Goal: Download file/media

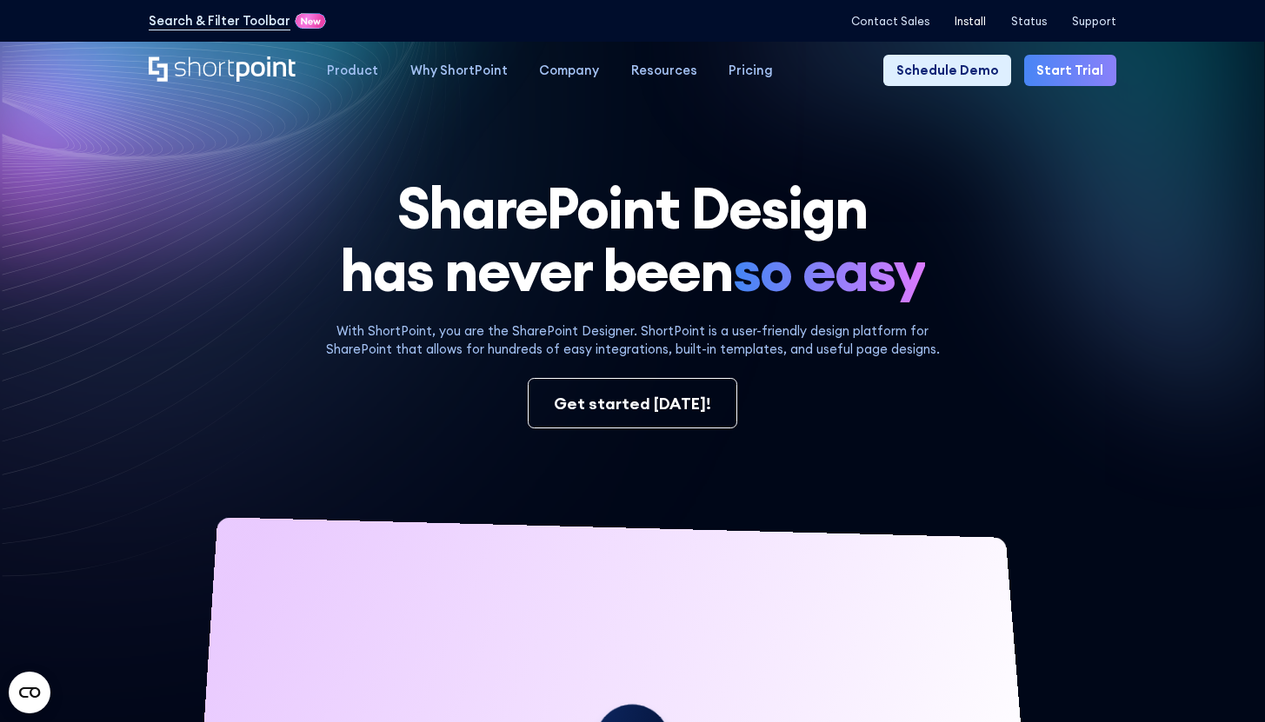
click at [979, 23] on p "Install" at bounding box center [969, 21] width 31 height 13
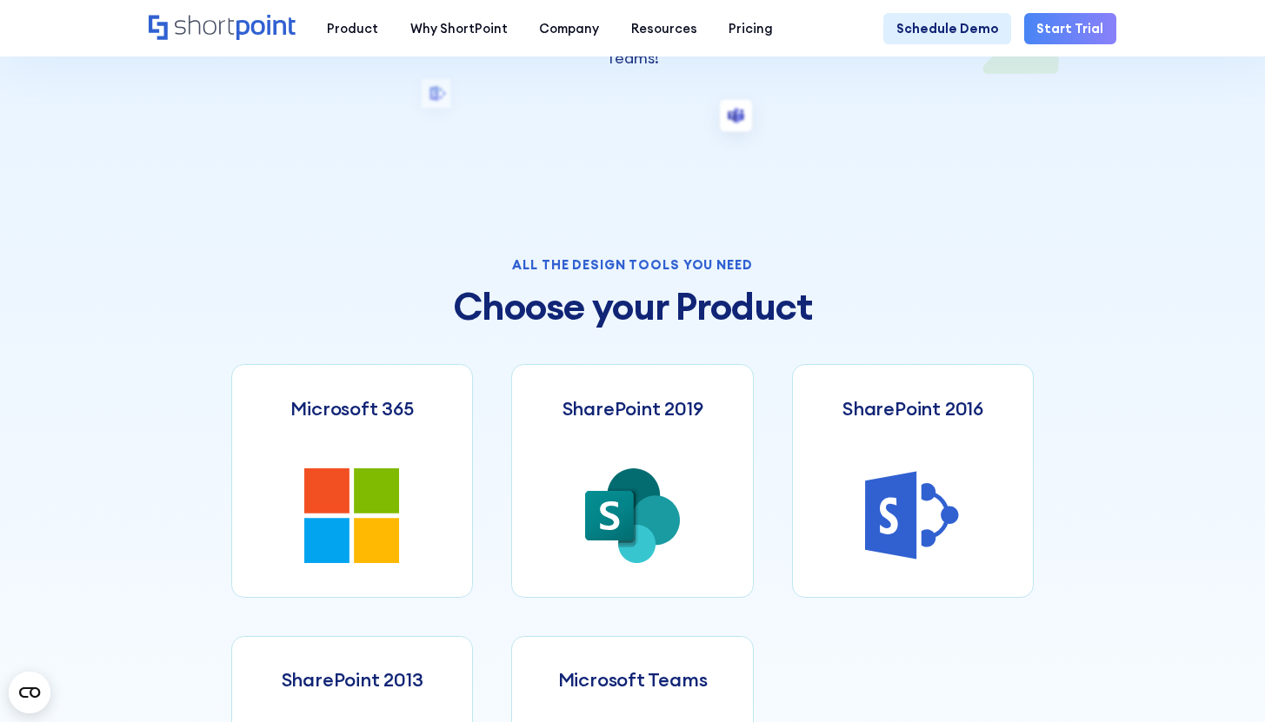
scroll to position [594, 0]
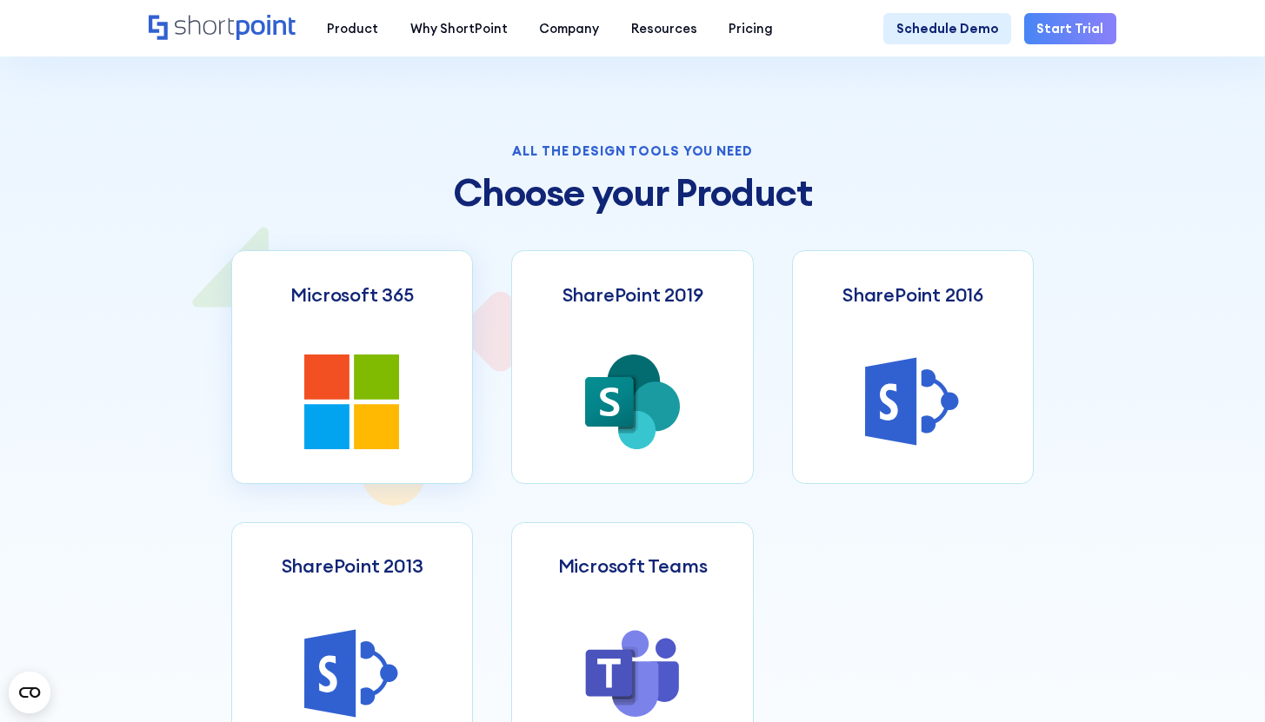
click at [421, 413] on link "Microsoft 365" at bounding box center [352, 367] width 242 height 234
